Goal: Task Accomplishment & Management: Manage account settings

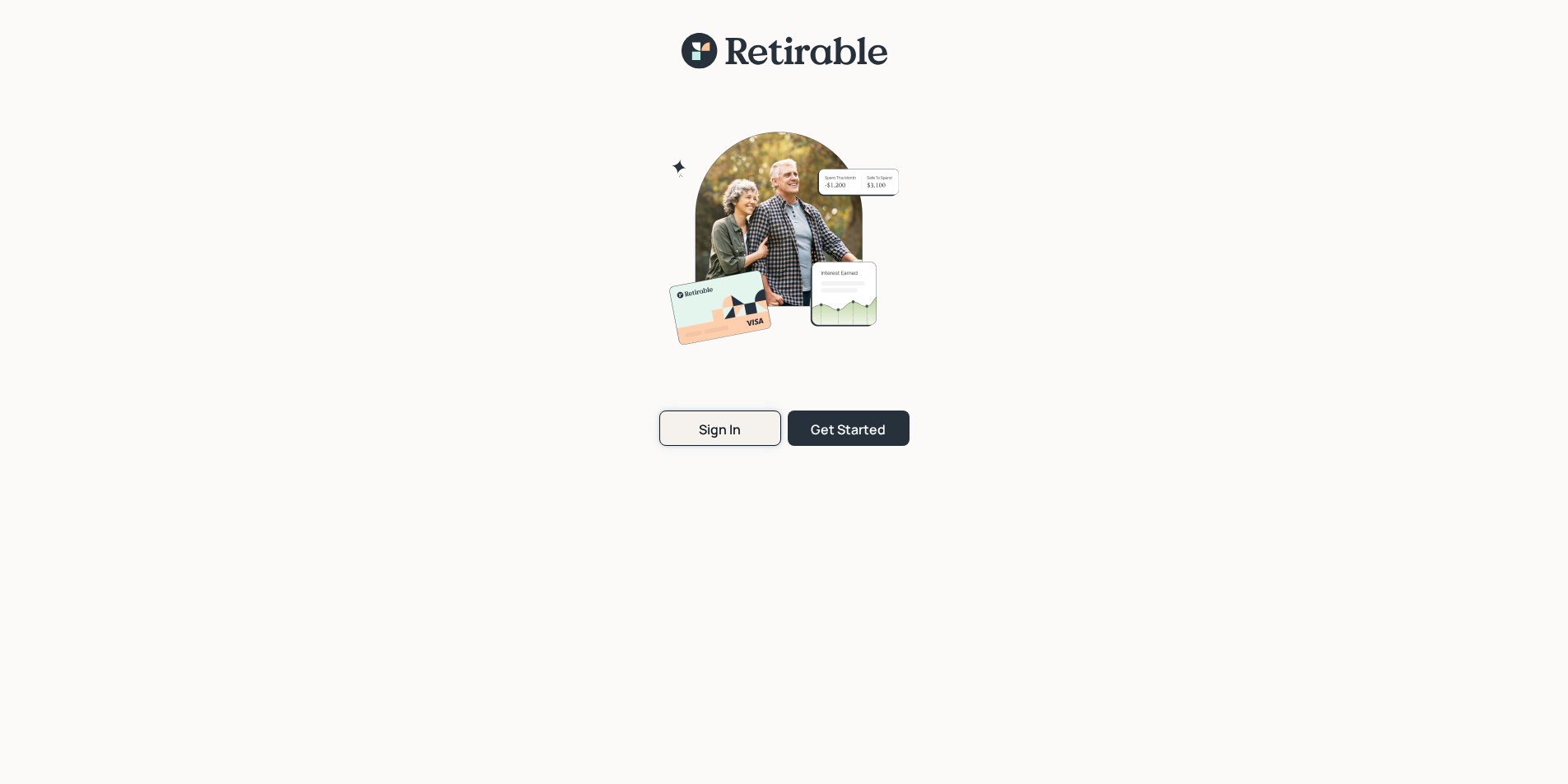
click at [714, 437] on div "Sign In" at bounding box center [720, 429] width 42 height 18
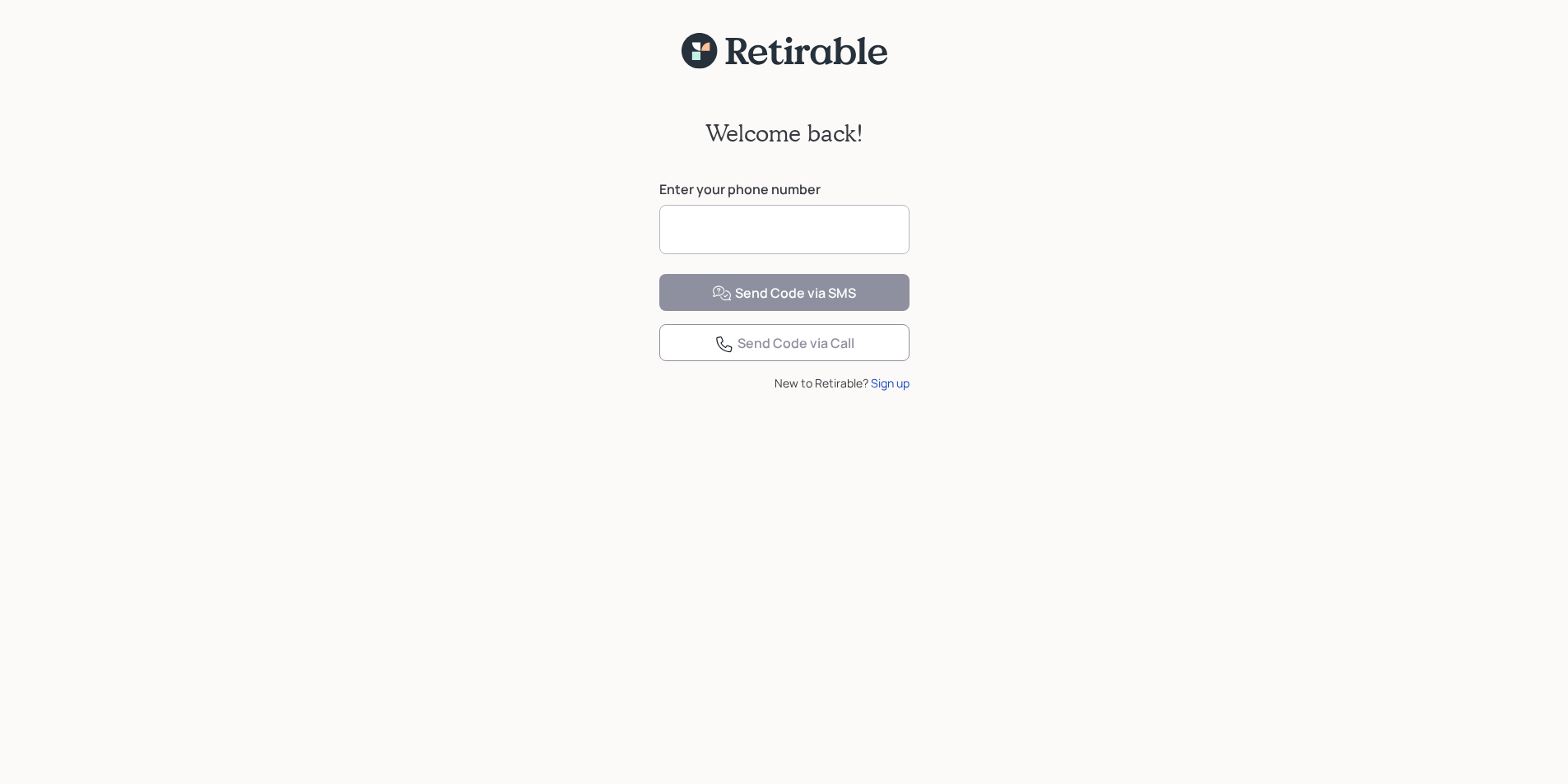
click at [683, 238] on input at bounding box center [784, 230] width 250 height 49
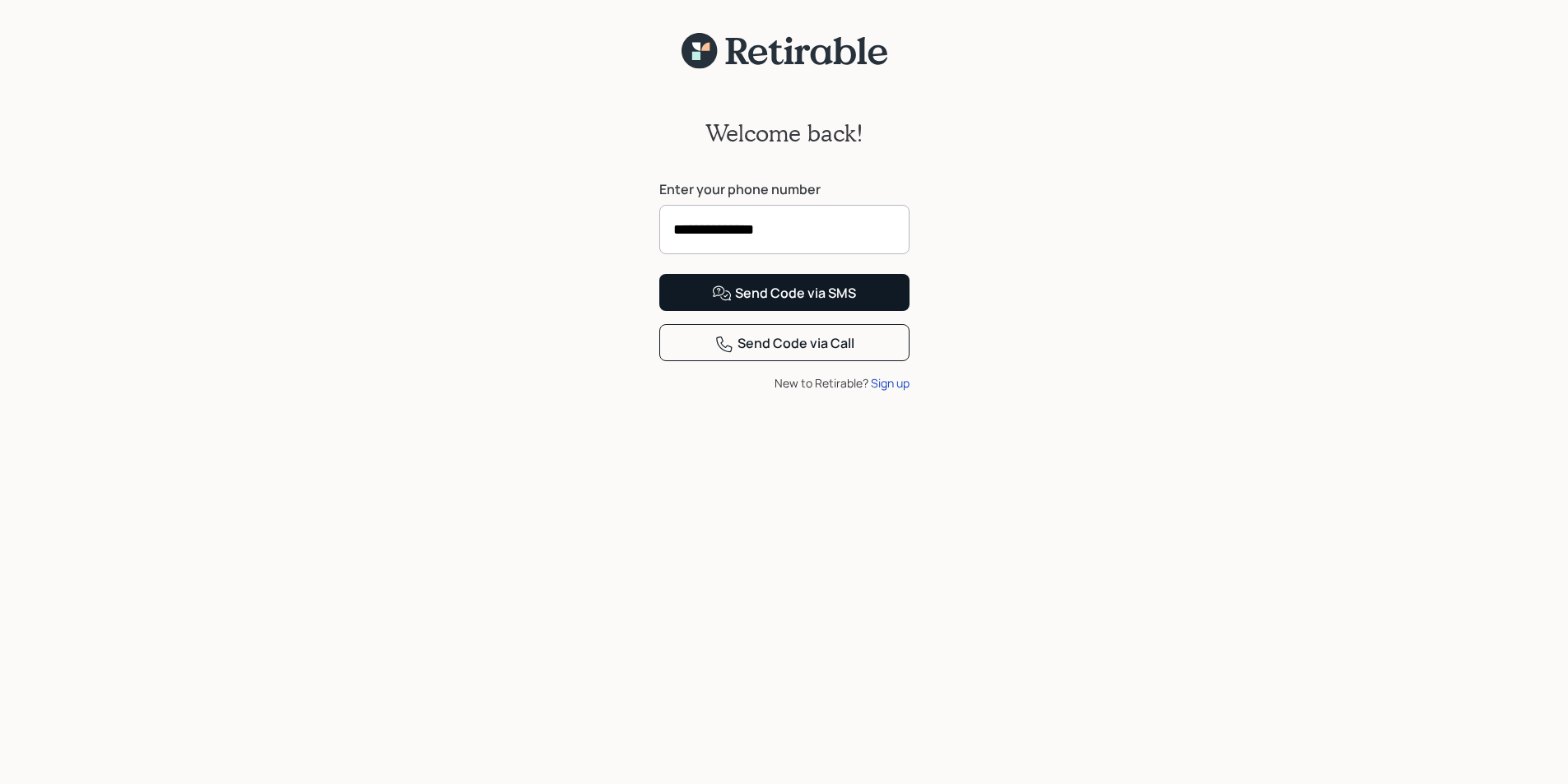
type input "**********"
click at [792, 303] on div "Send Code via SMS" at bounding box center [784, 294] width 144 height 20
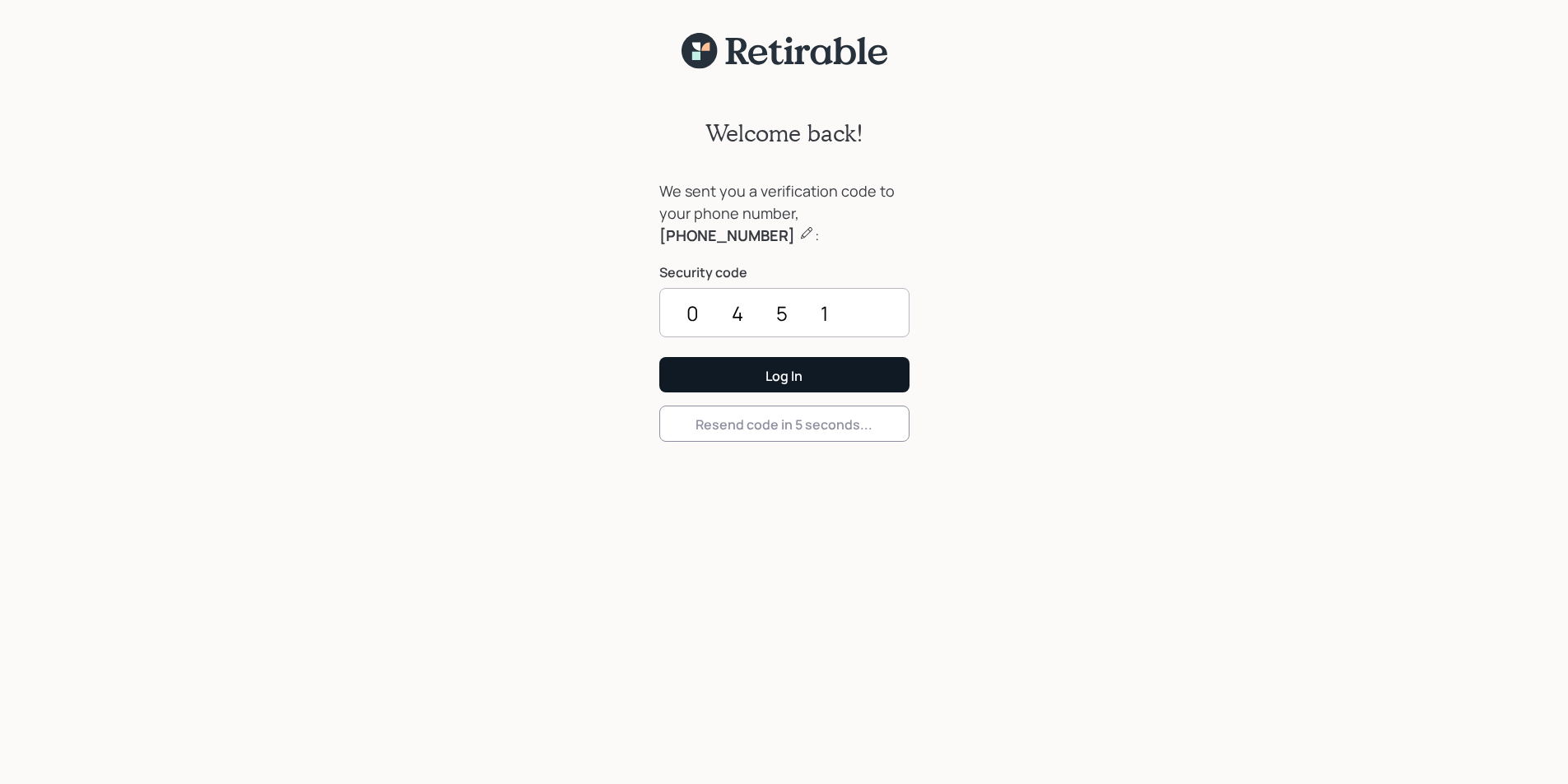
type input "0451"
click at [659, 357] on button "Log In" at bounding box center [784, 374] width 250 height 35
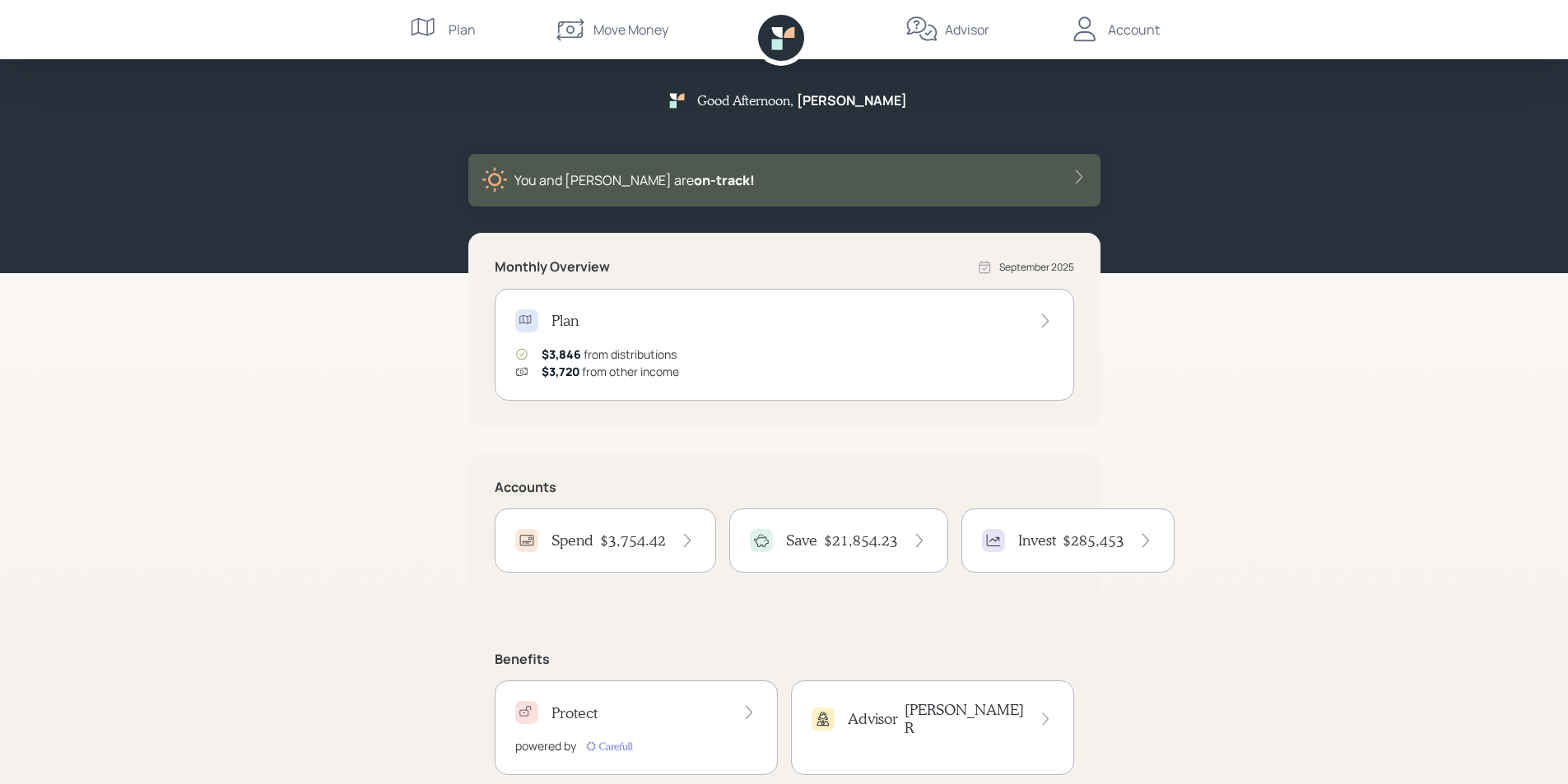
click at [1125, 30] on div "Account" at bounding box center [1133, 30] width 52 height 20
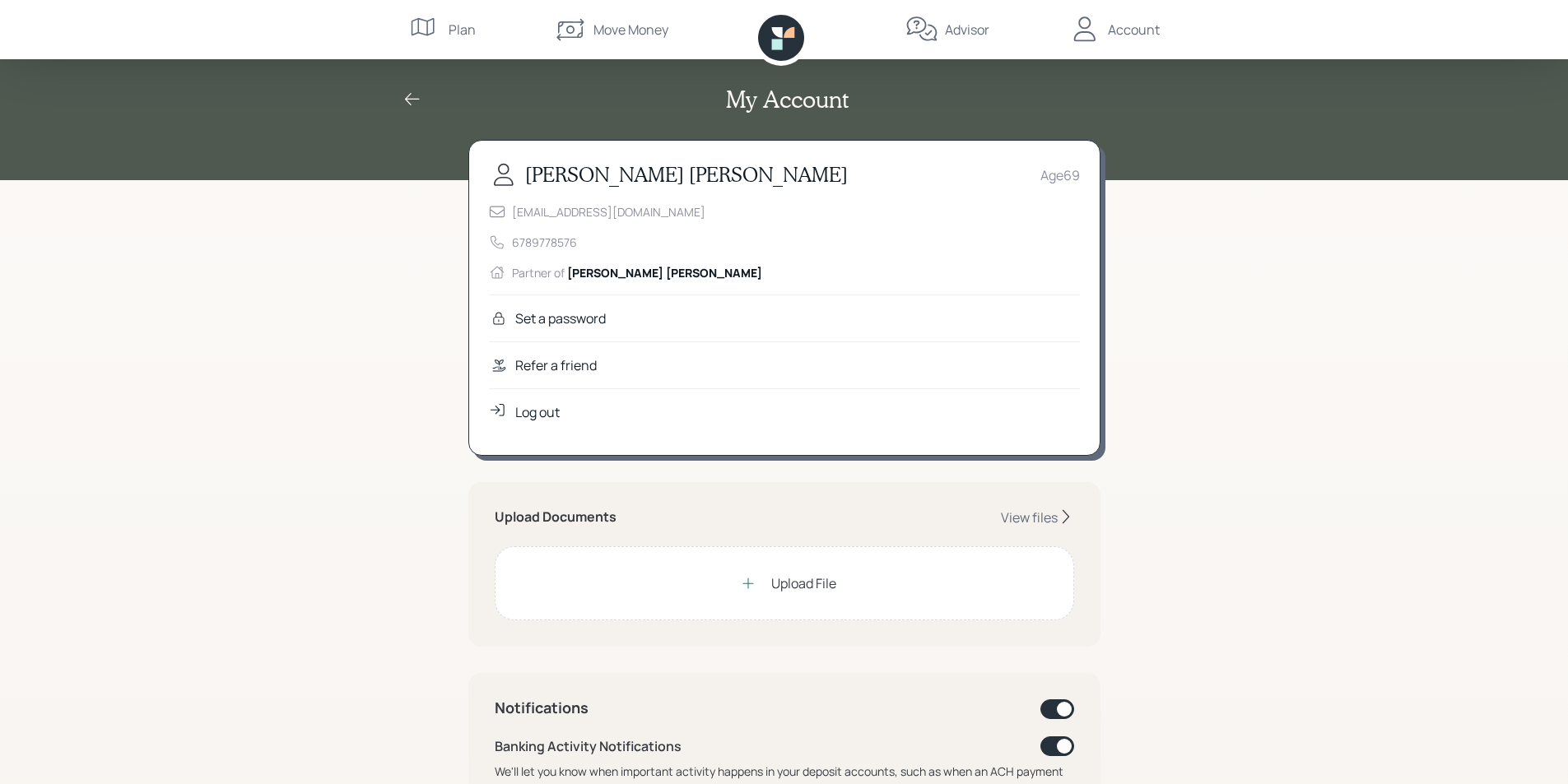
click at [548, 417] on div "Log out" at bounding box center [537, 412] width 45 height 20
